Goal: Find specific page/section: Find specific page/section

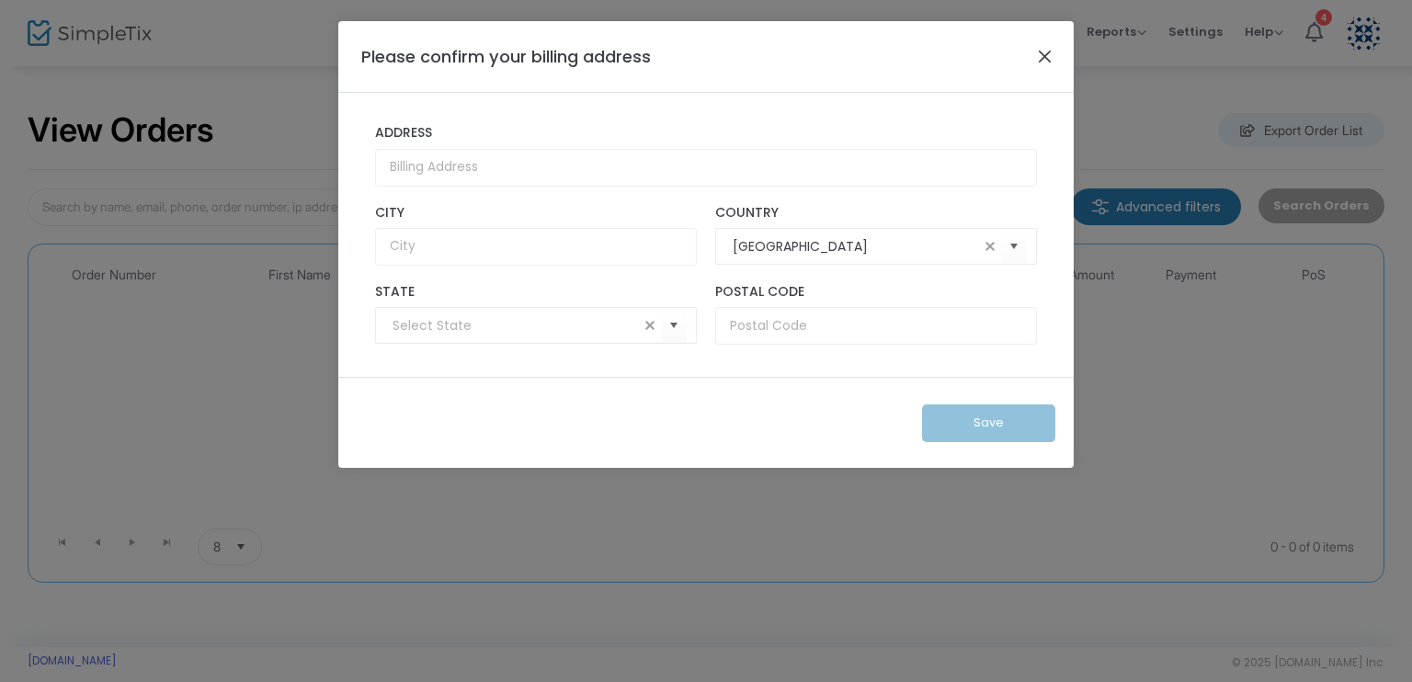
click at [1043, 56] on button "Close" at bounding box center [1045, 56] width 24 height 24
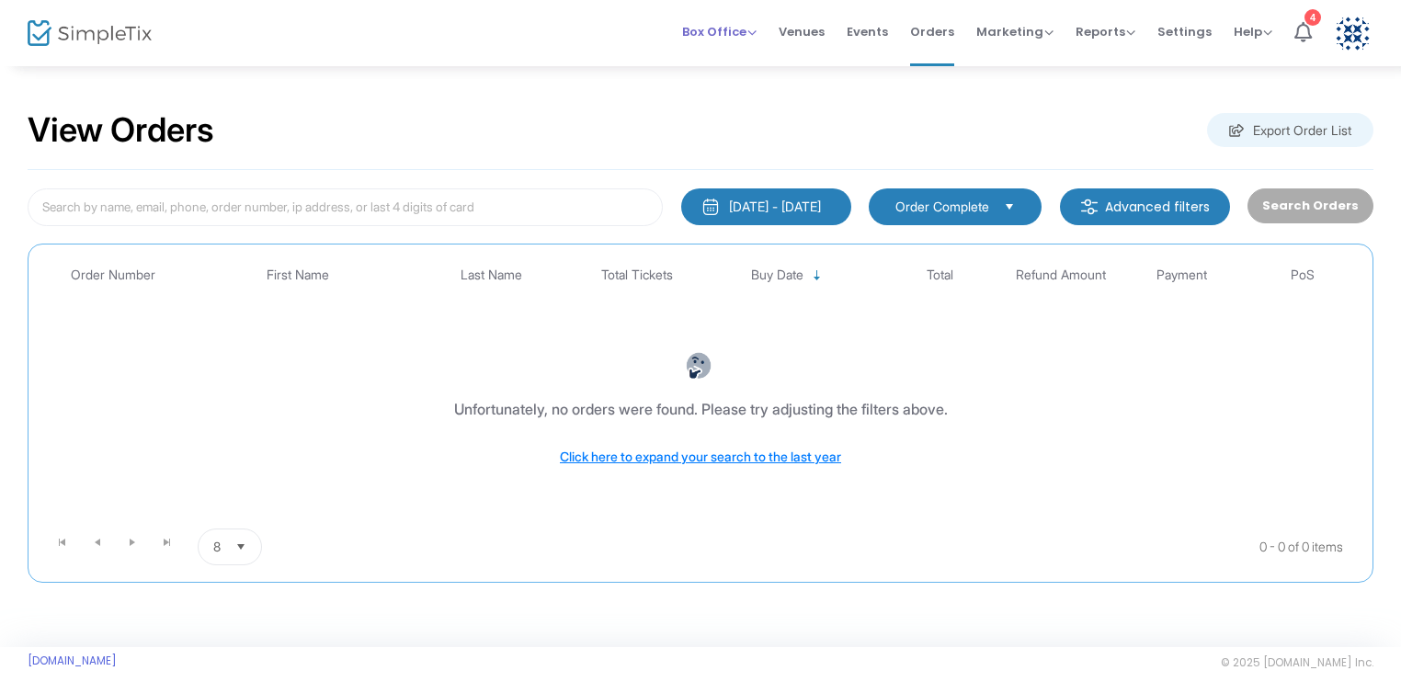
click at [705, 38] on span "Box Office" at bounding box center [719, 31] width 74 height 17
click at [1298, 32] on icon at bounding box center [1302, 32] width 17 height 20
click at [874, 32] on span "Events" at bounding box center [867, 31] width 41 height 47
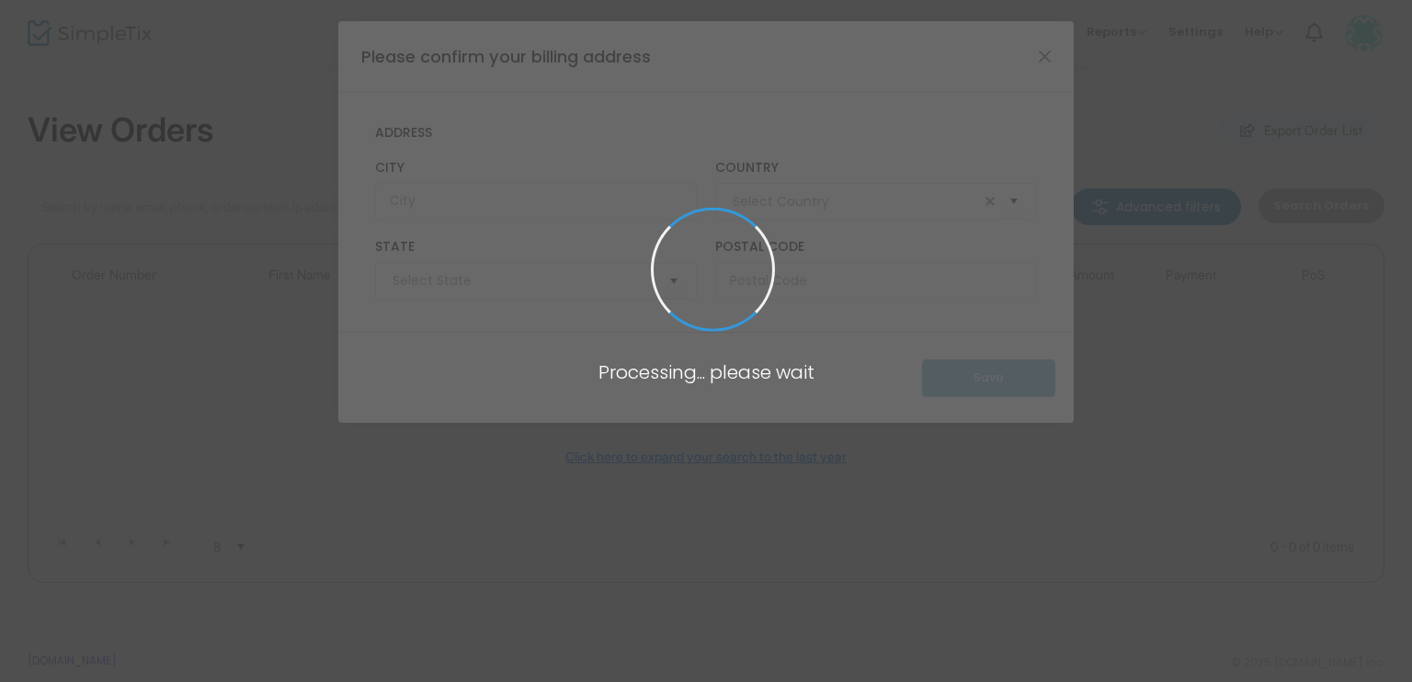
type input "[GEOGRAPHIC_DATA]"
type input "[US_STATE]"
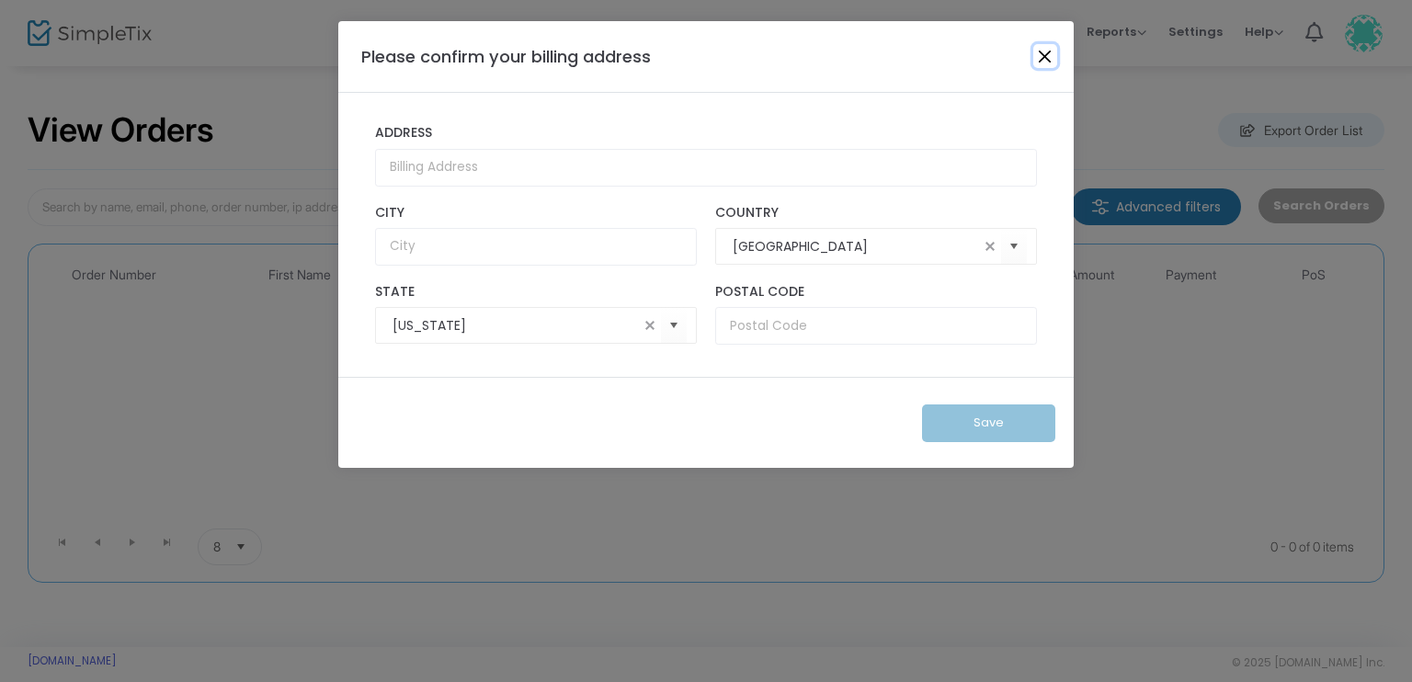
click at [1045, 53] on button "Close" at bounding box center [1045, 56] width 24 height 24
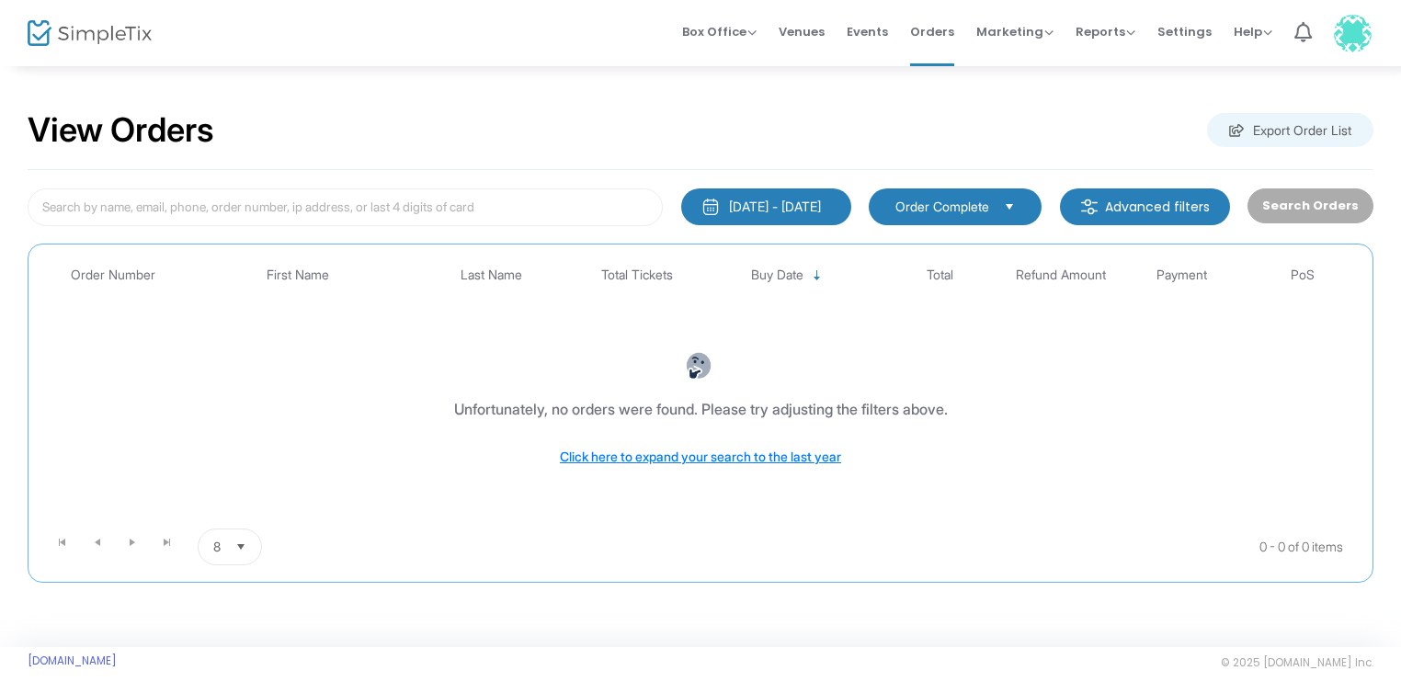
click at [770, 206] on div "[DATE] - [DATE]" at bounding box center [775, 207] width 92 height 18
click at [837, 128] on div "View Orders Export Order List" at bounding box center [701, 131] width 1346 height 78
click at [883, 34] on span "Events" at bounding box center [867, 31] width 41 height 47
